Goal: Use online tool/utility: Utilize a website feature to perform a specific function

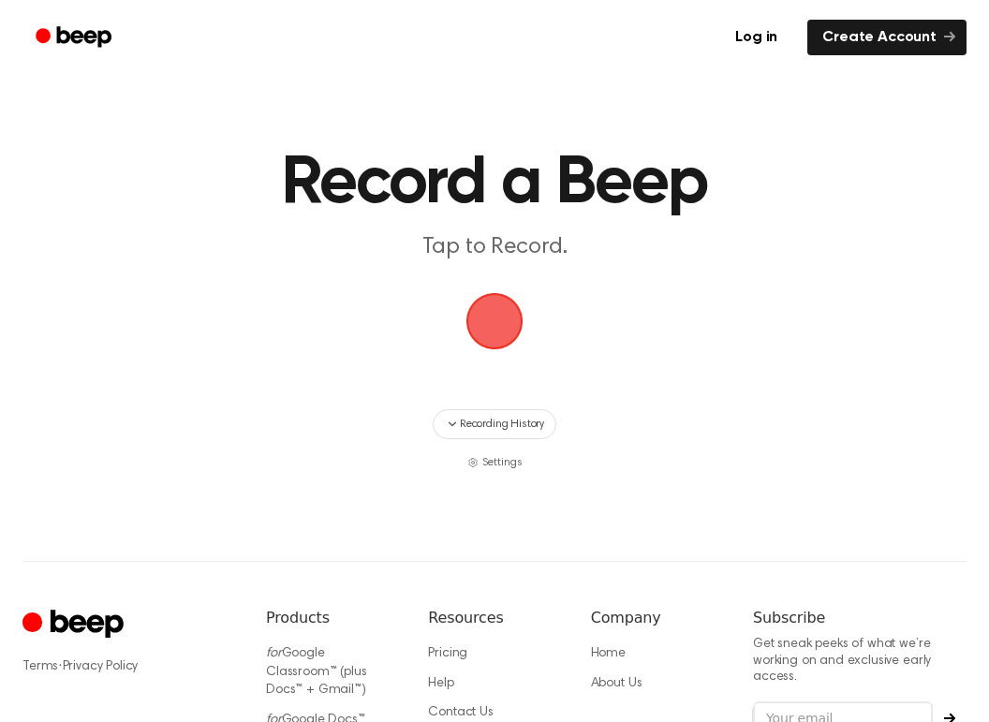
click at [500, 328] on span "button" at bounding box center [494, 321] width 75 height 75
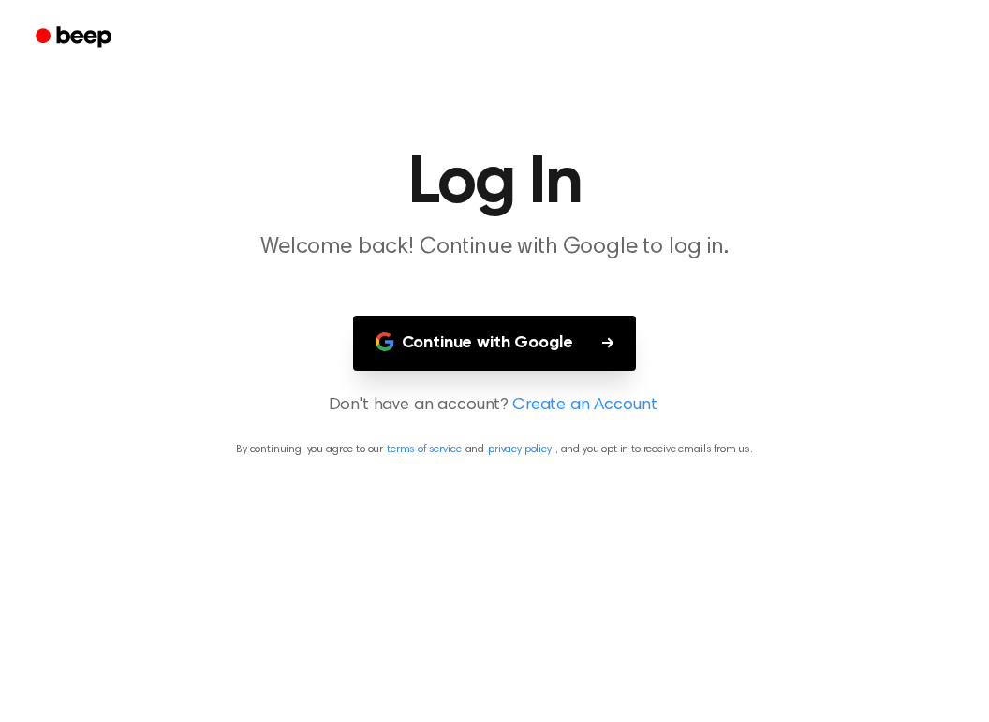
click at [497, 347] on button "Continue with Google" at bounding box center [495, 343] width 284 height 55
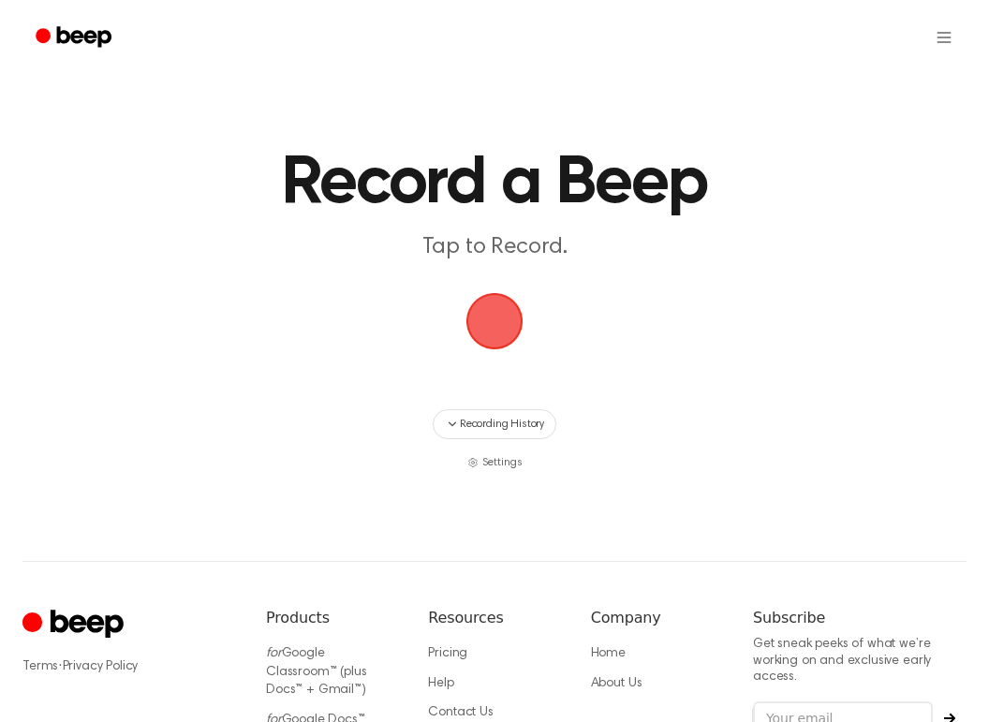
click at [508, 313] on span "button" at bounding box center [494, 321] width 105 height 105
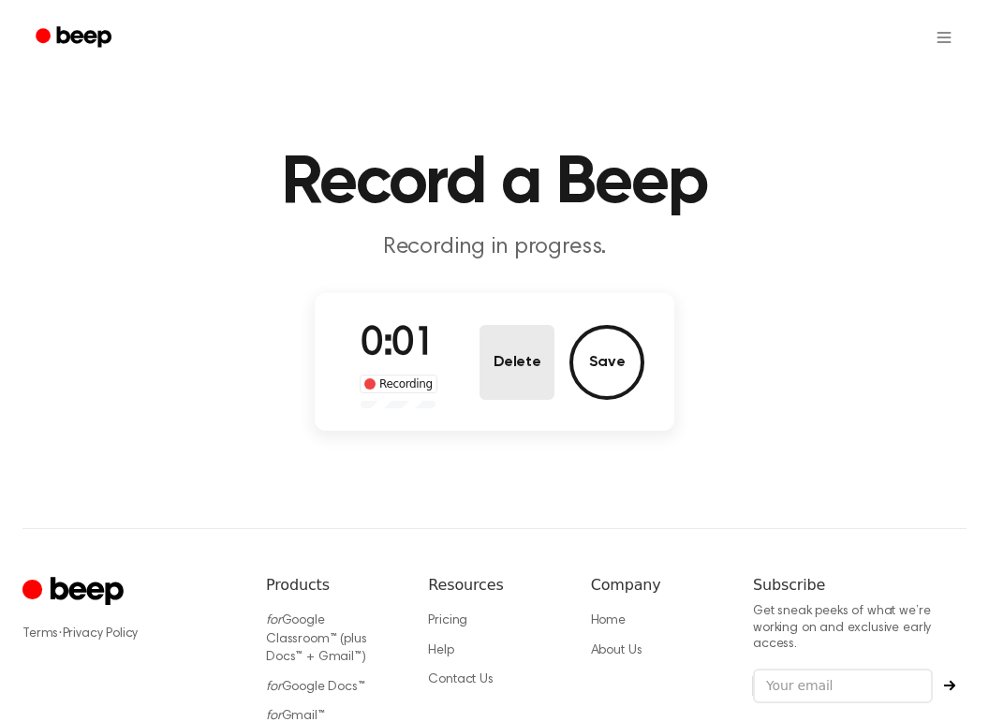
click at [529, 354] on button "Delete" at bounding box center [516, 362] width 75 height 75
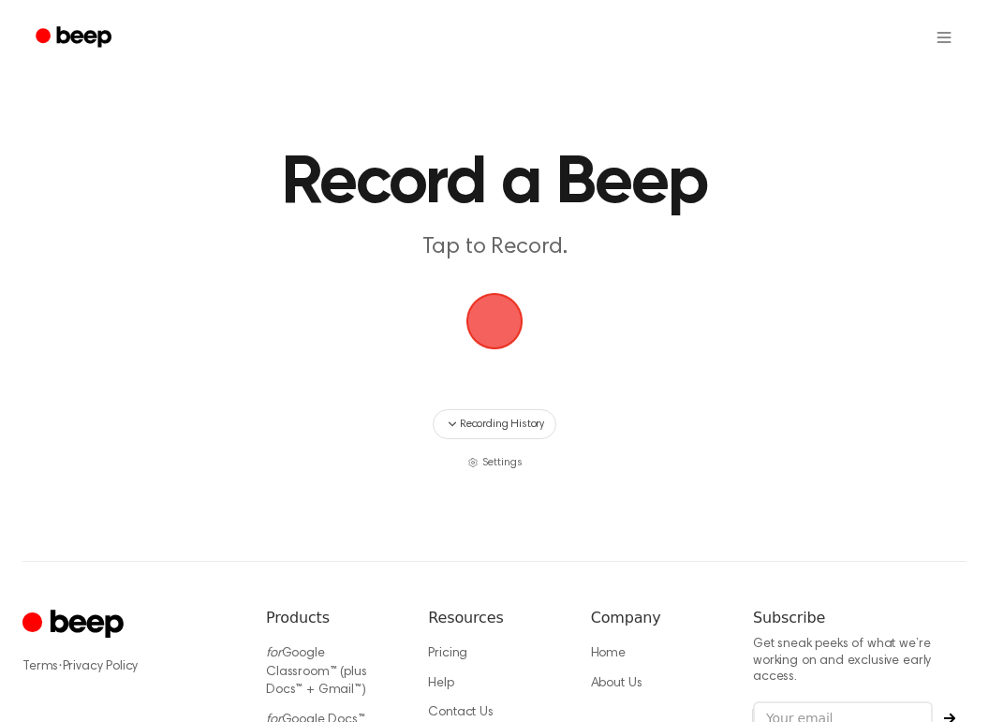
click at [486, 322] on span "button" at bounding box center [494, 320] width 93 height 93
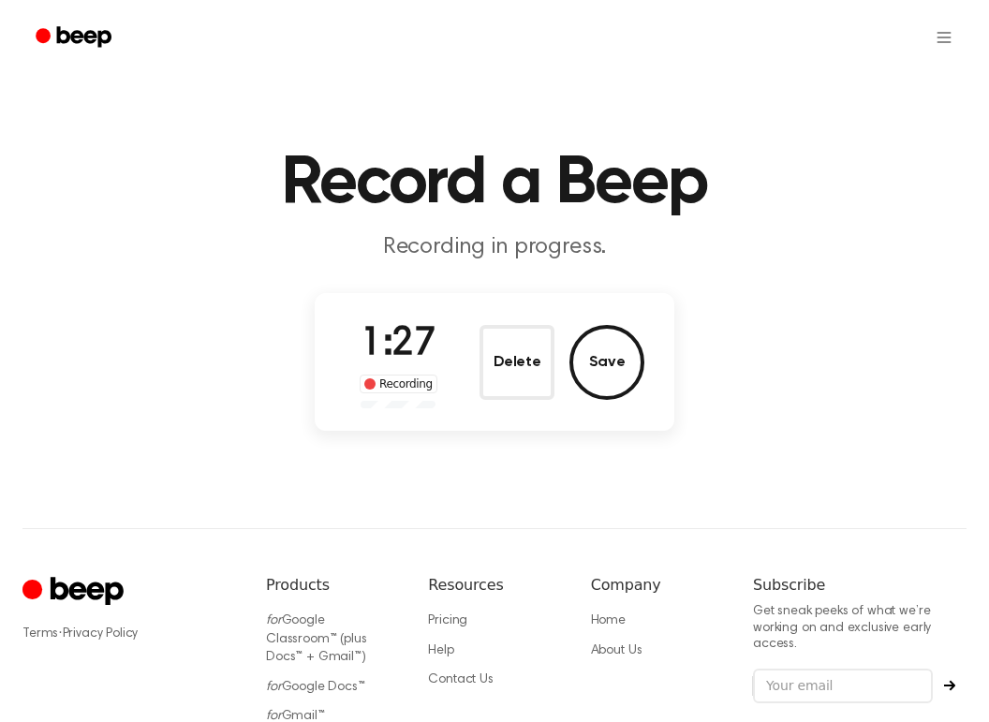
drag, startPoint x: 523, startPoint y: 372, endPoint x: 567, endPoint y: 466, distance: 104.3
click at [567, 466] on div "Record a Beep Recording in progress. 1:27 Recording Delete Save ⚠️ We are exper…" at bounding box center [494, 451] width 989 height 902
click at [523, 369] on button "Delete" at bounding box center [516, 362] width 75 height 75
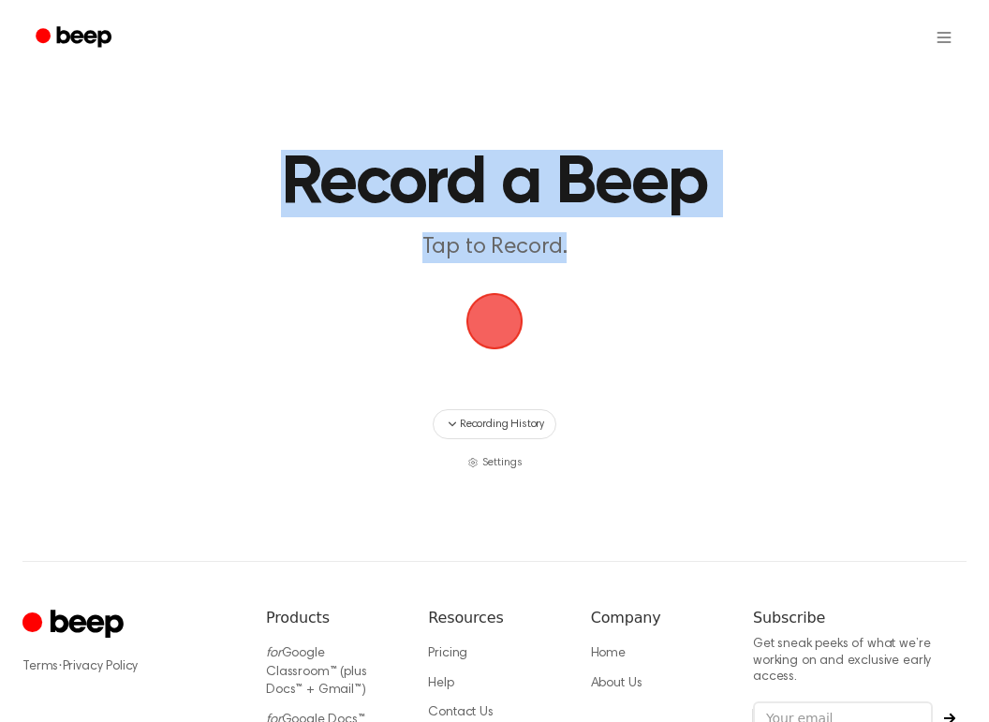
drag, startPoint x: 296, startPoint y: 173, endPoint x: 741, endPoint y: 233, distance: 448.8
click at [743, 233] on header "Record a Beep Tap to Record." at bounding box center [494, 206] width 584 height 113
click at [667, 199] on h1 "Record a Beep" at bounding box center [494, 183] width 584 height 67
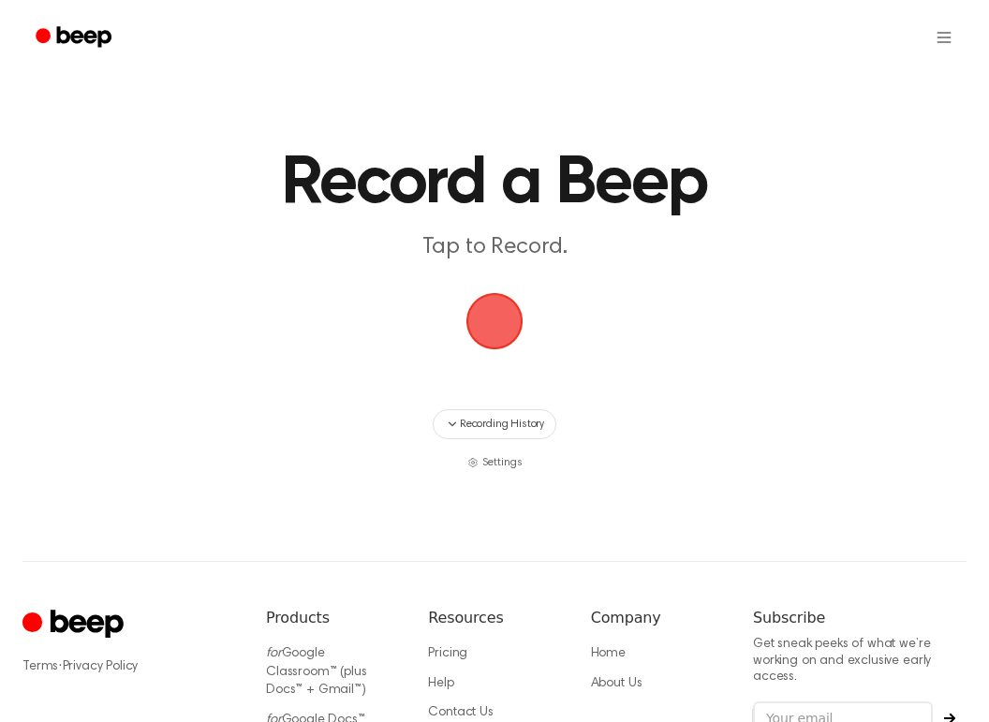
click at [667, 199] on h1 "Record a Beep" at bounding box center [494, 183] width 584 height 67
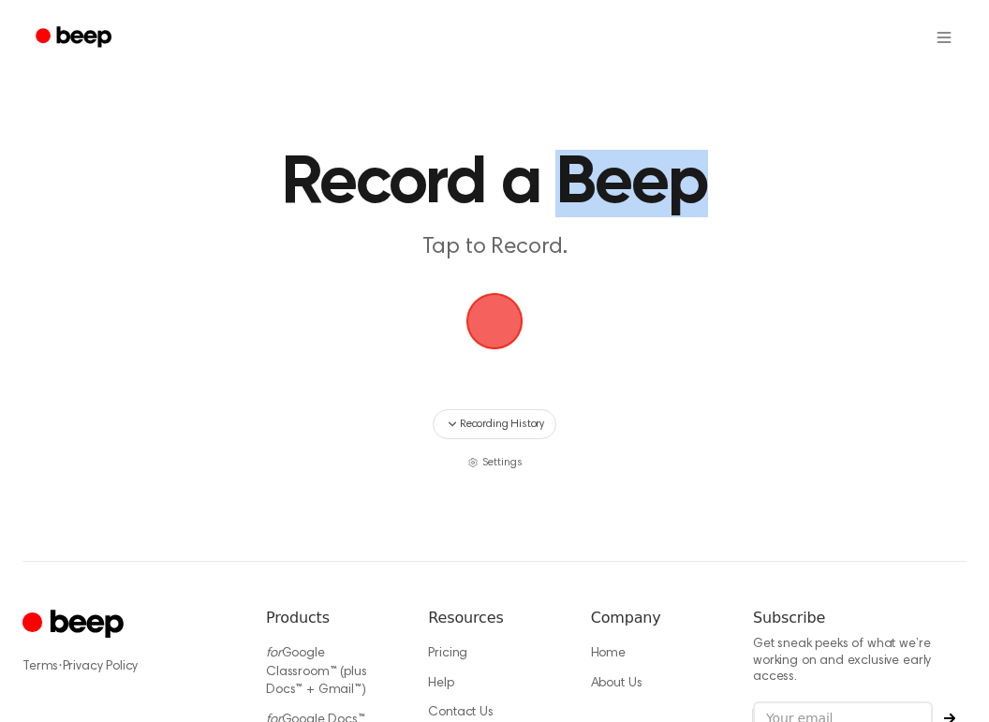
click at [667, 199] on h1 "Record a Beep" at bounding box center [494, 183] width 584 height 67
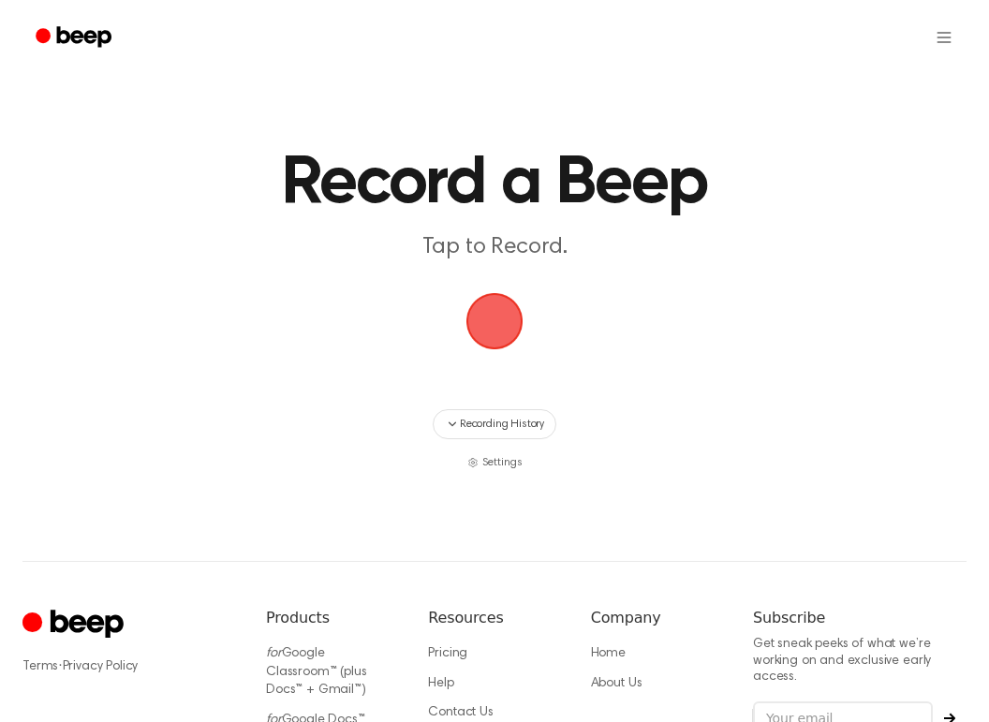
click at [543, 248] on p "Tap to Record." at bounding box center [494, 247] width 584 height 31
click at [581, 249] on p "Tap to Record." at bounding box center [494, 247] width 584 height 31
click at [607, 251] on p "Tap to Record." at bounding box center [494, 247] width 584 height 31
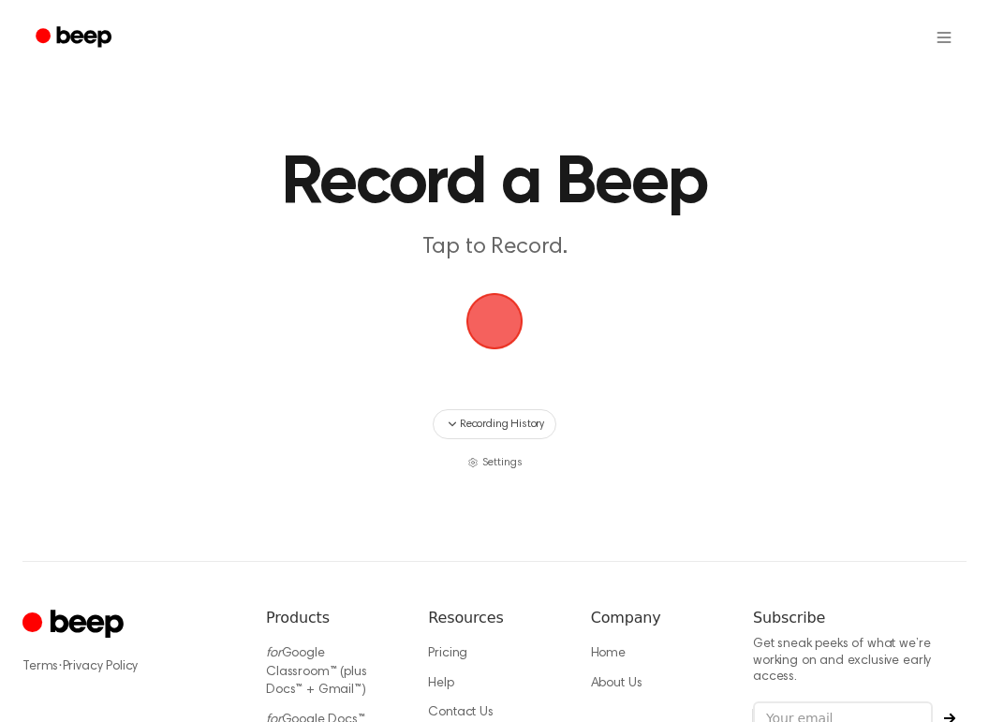
click at [569, 173] on h1 "Record a Beep" at bounding box center [494, 183] width 584 height 67
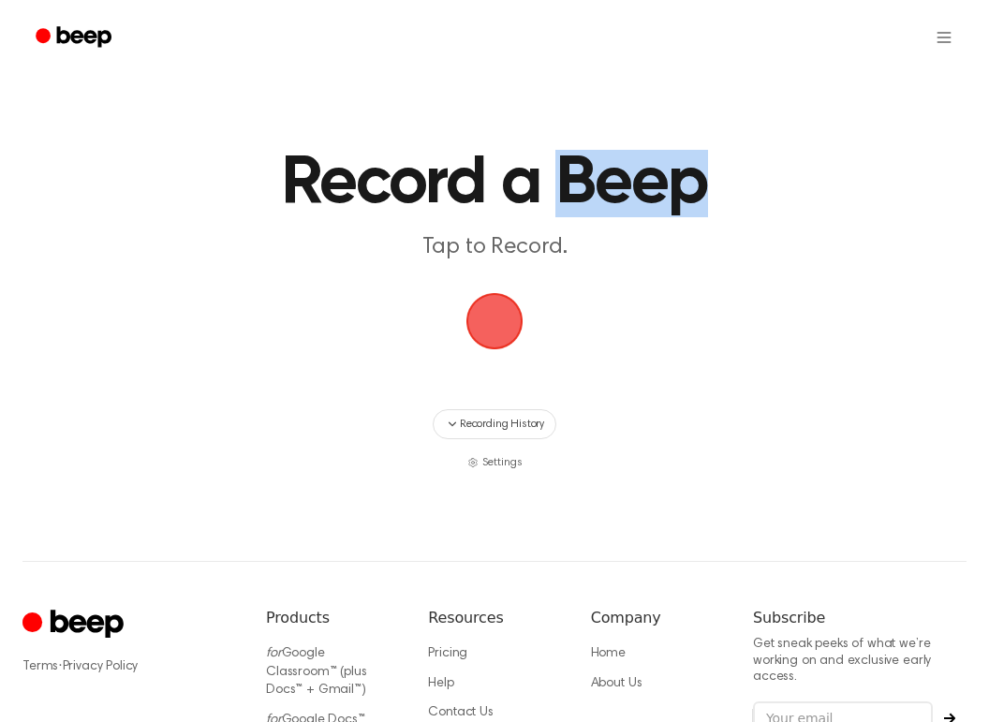
click at [569, 173] on h1 "Record a Beep" at bounding box center [494, 183] width 584 height 67
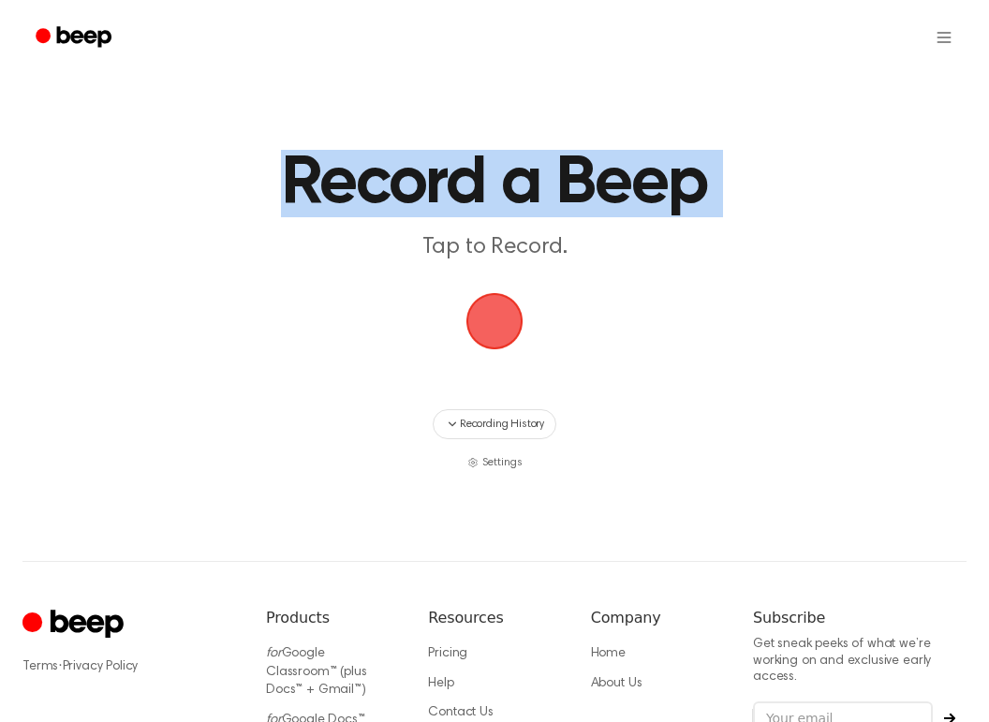
click at [496, 324] on span "button" at bounding box center [494, 321] width 88 height 88
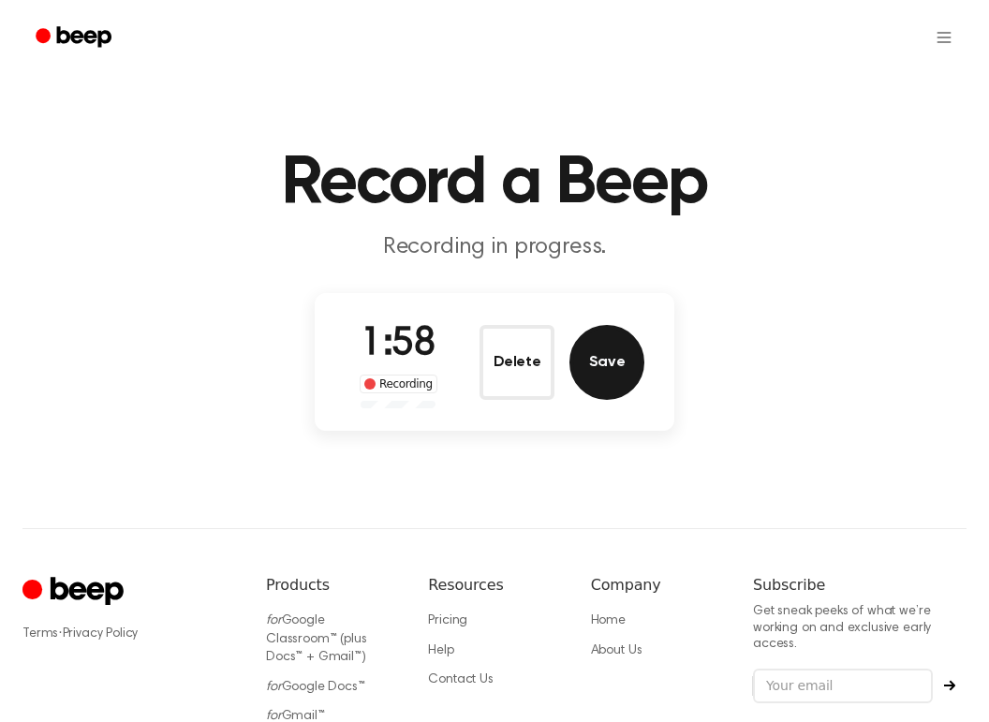
click at [616, 358] on button "Save" at bounding box center [606, 362] width 75 height 75
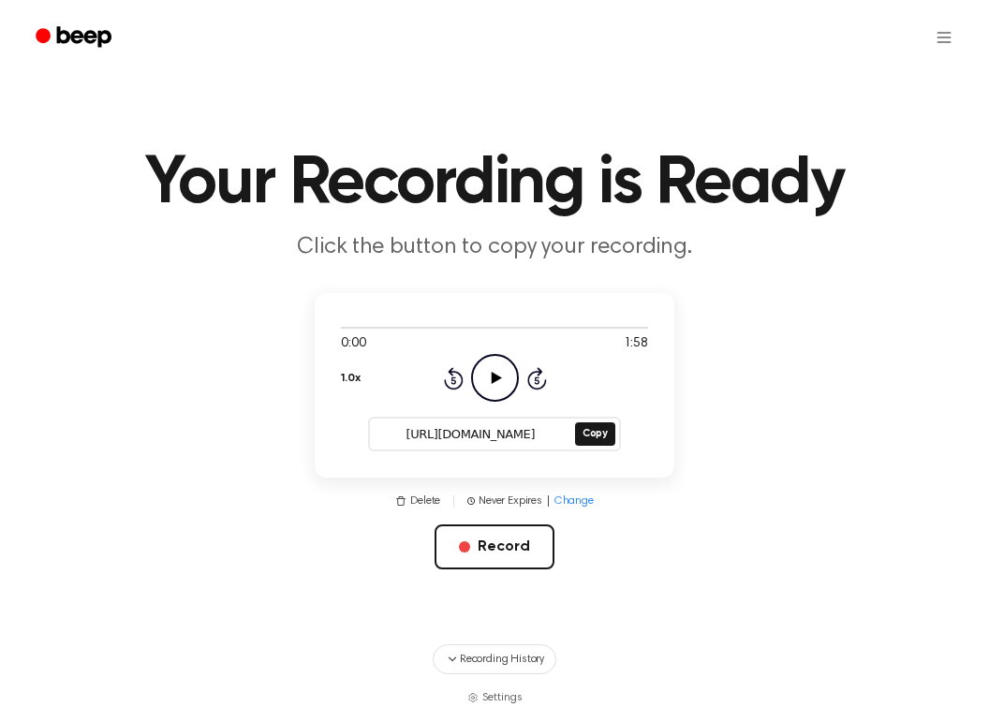
click at [492, 379] on icon "Play Audio" at bounding box center [495, 378] width 48 height 48
click at [594, 442] on button "Copy" at bounding box center [595, 433] width 40 height 23
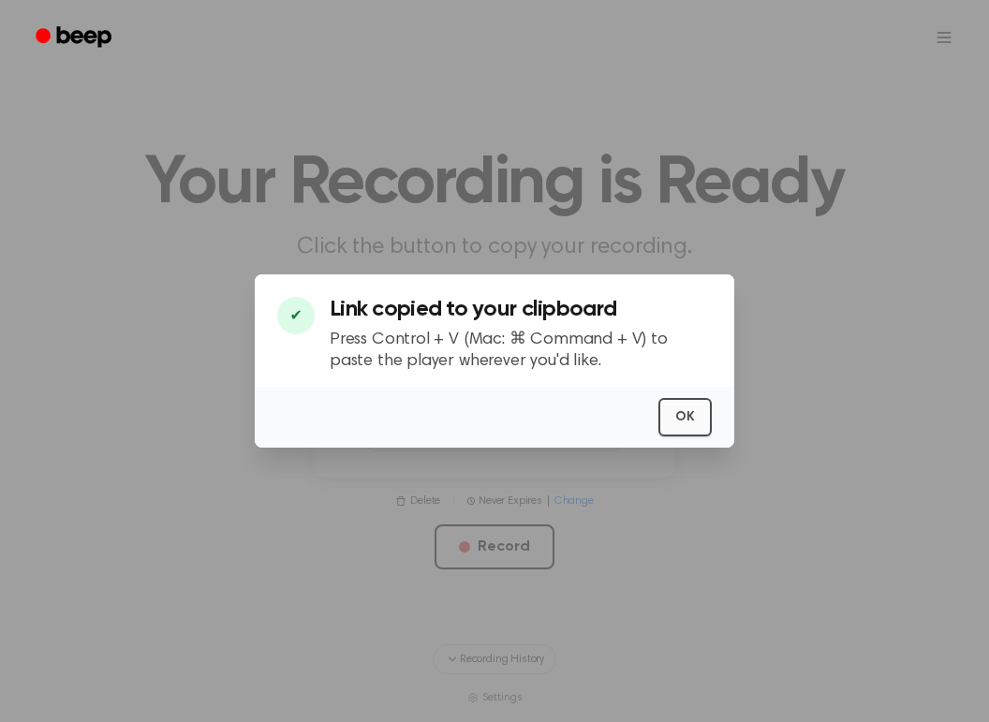
click at [674, 412] on button "OK" at bounding box center [684, 417] width 53 height 38
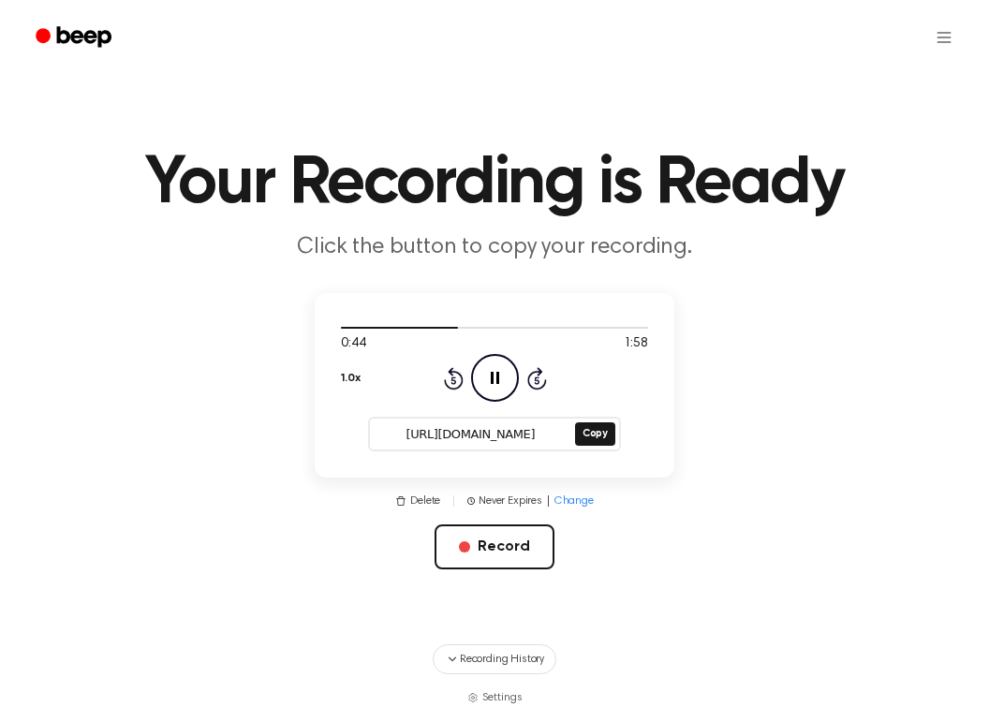
click at [505, 370] on icon "Pause Audio" at bounding box center [495, 378] width 48 height 48
click at [729, 391] on main "Your Recording is Ready Click the button to copy your recording. 0:45 1:58 1.0x…" at bounding box center [494, 353] width 989 height 706
